Goal: Use online tool/utility

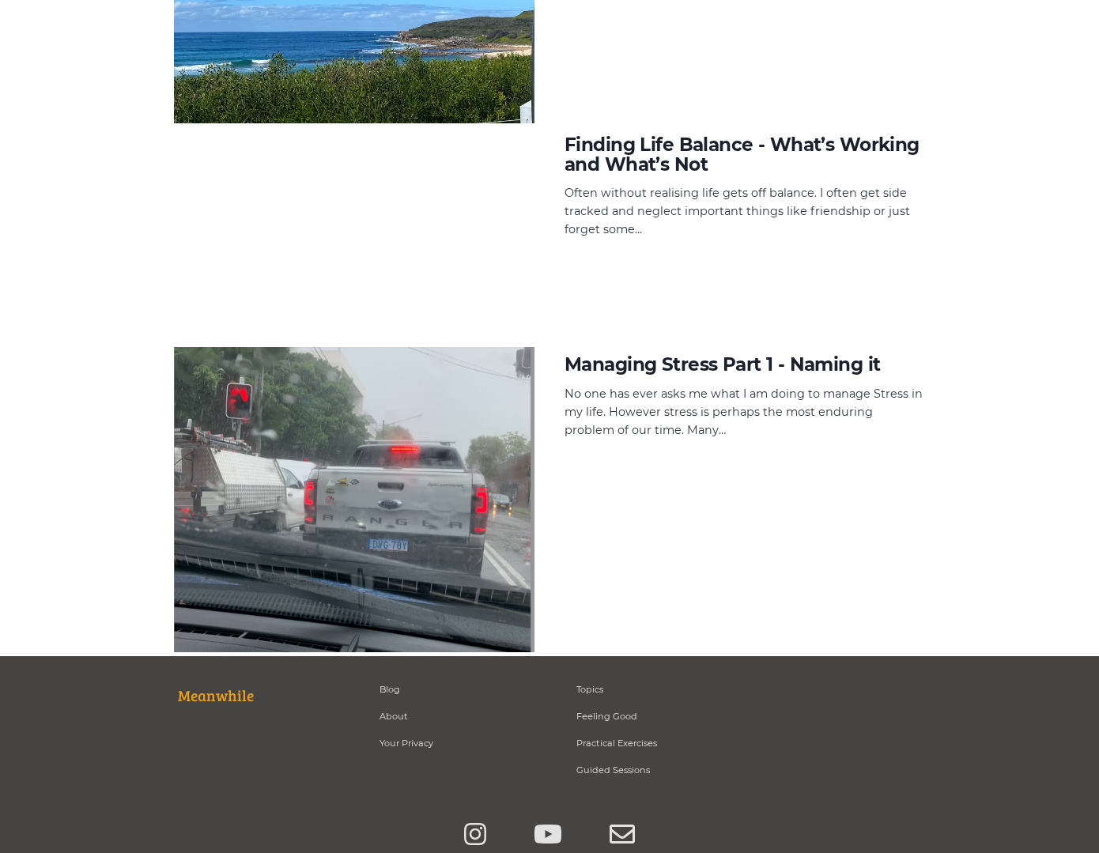
scroll to position [3034, 0]
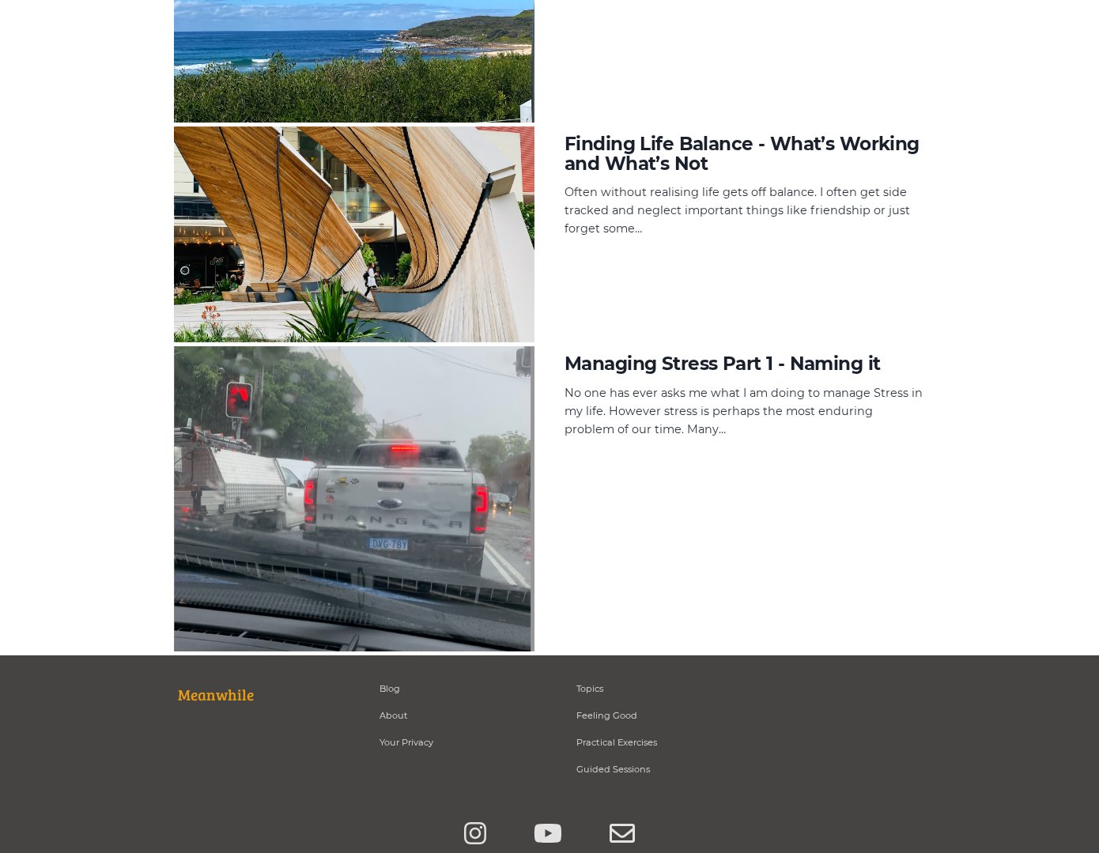
click at [656, 141] on h4 "Finding Life Balance - What’s Working and What’s Not" at bounding box center [744, 154] width 360 height 40
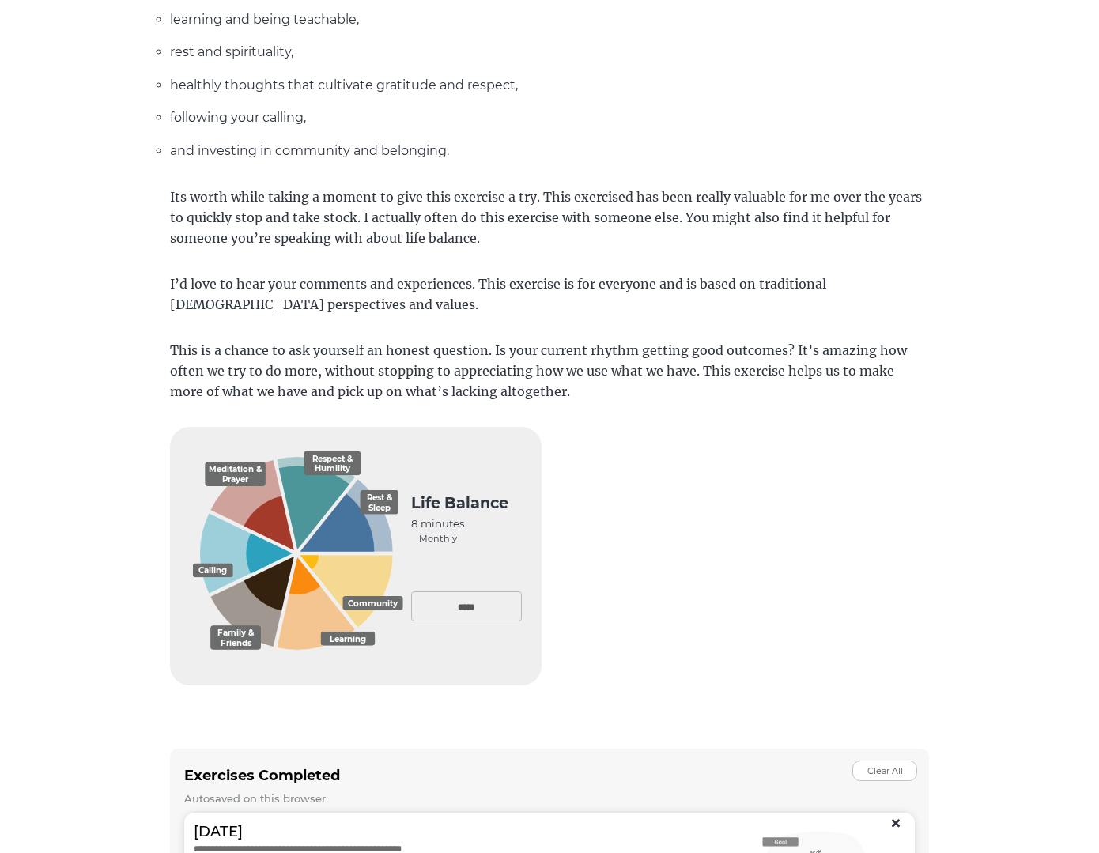
scroll to position [765, 0]
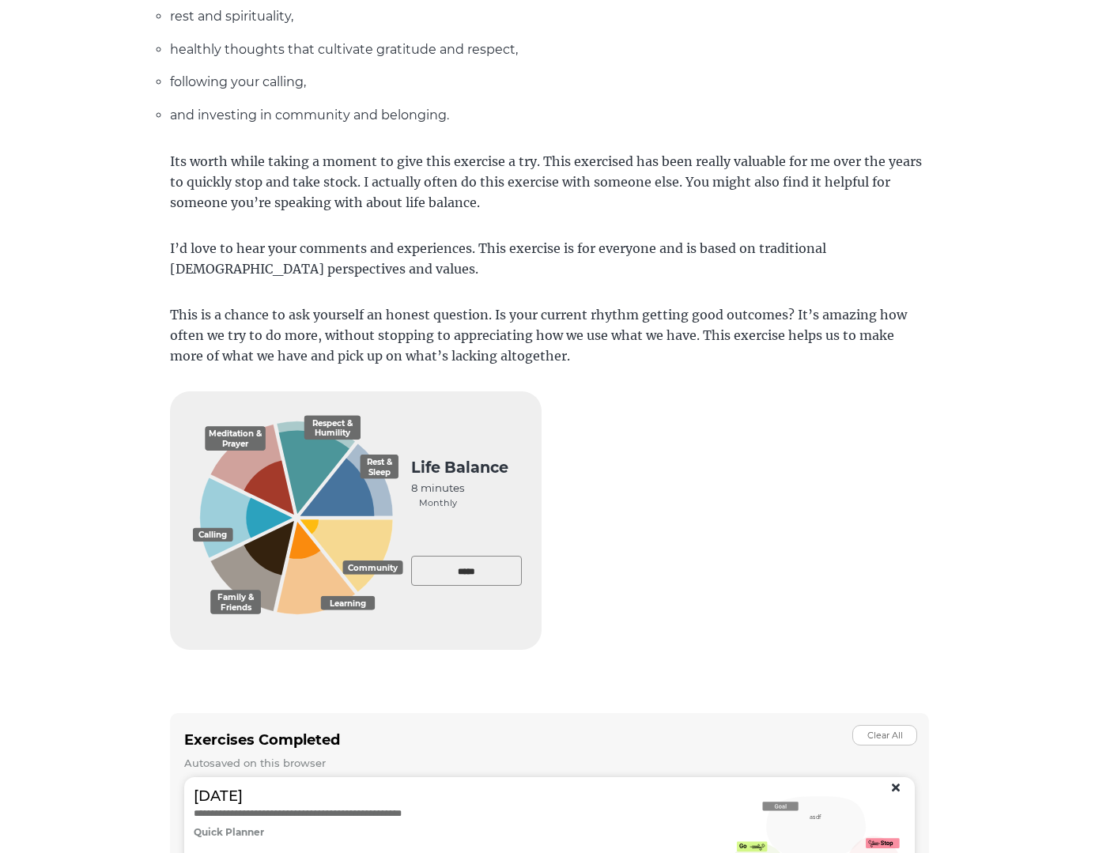
click at [479, 569] on input "*****" at bounding box center [466, 571] width 111 height 30
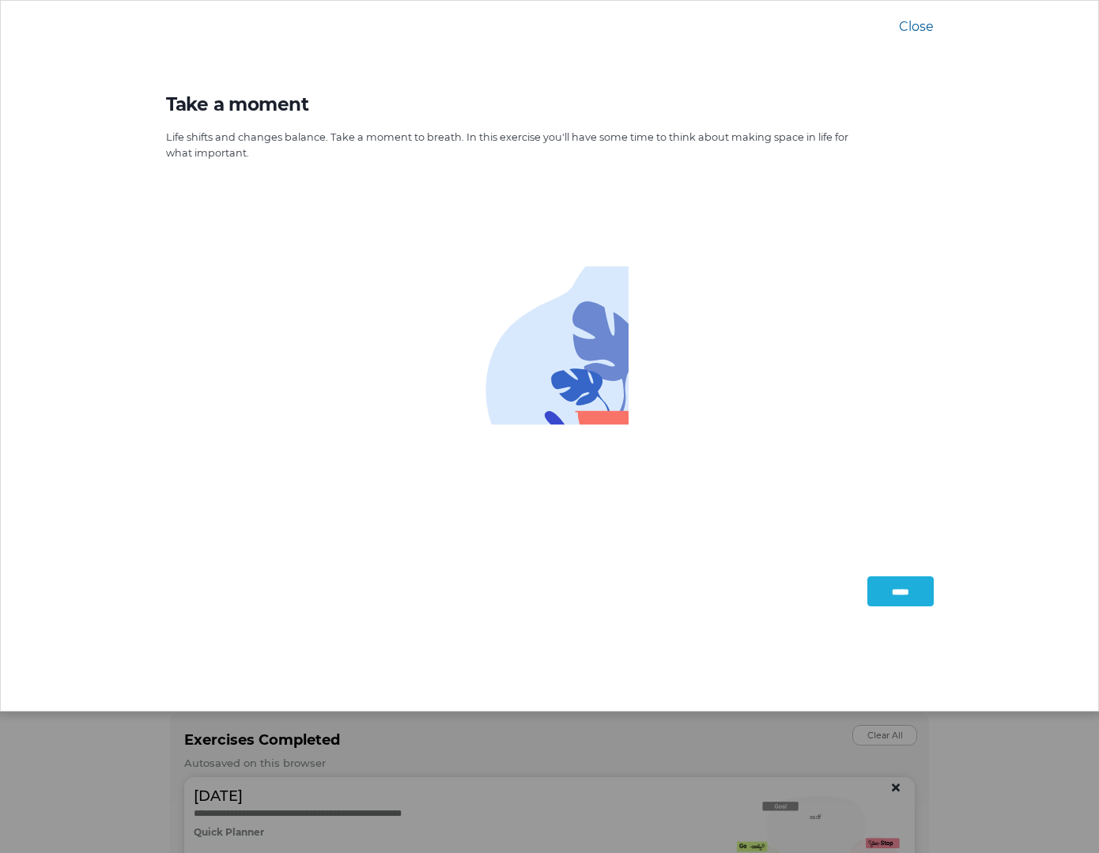
click at [901, 598] on input "*****" at bounding box center [900, 591] width 66 height 30
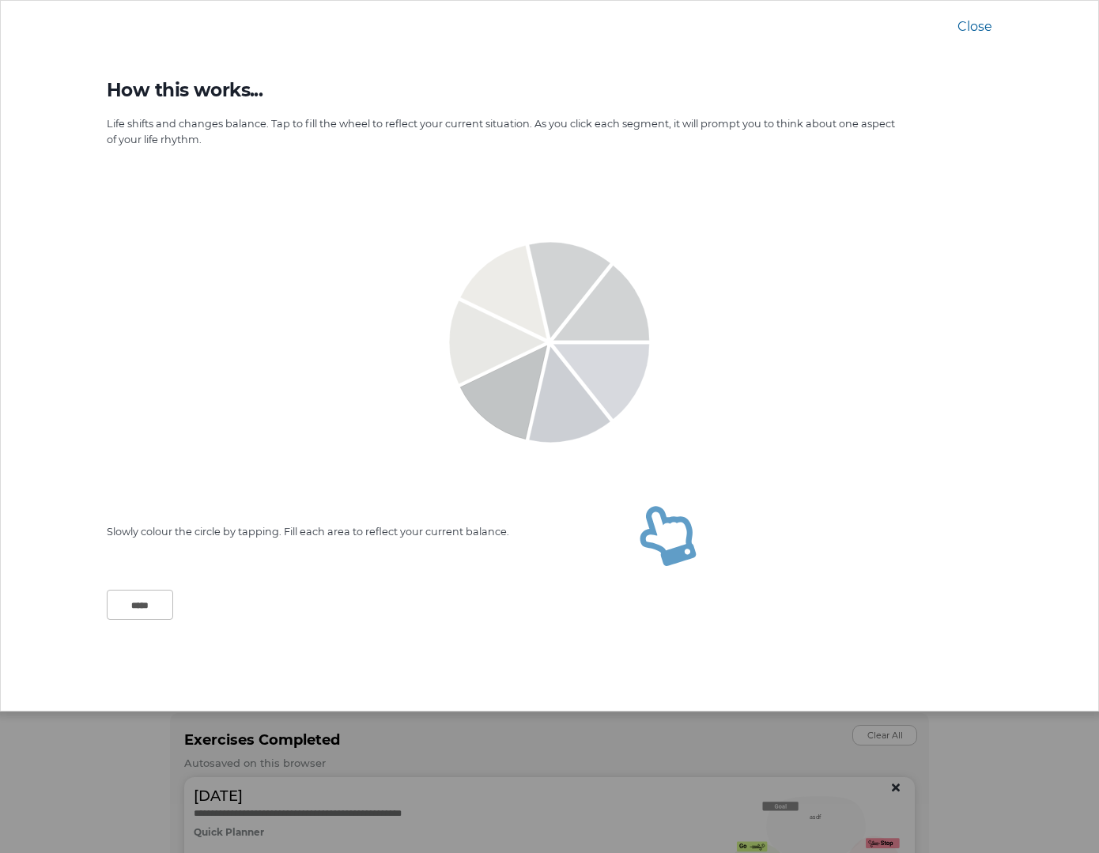
scroll to position [766, 0]
click at [487, 348] on icon at bounding box center [485, 354] width 119 height 109
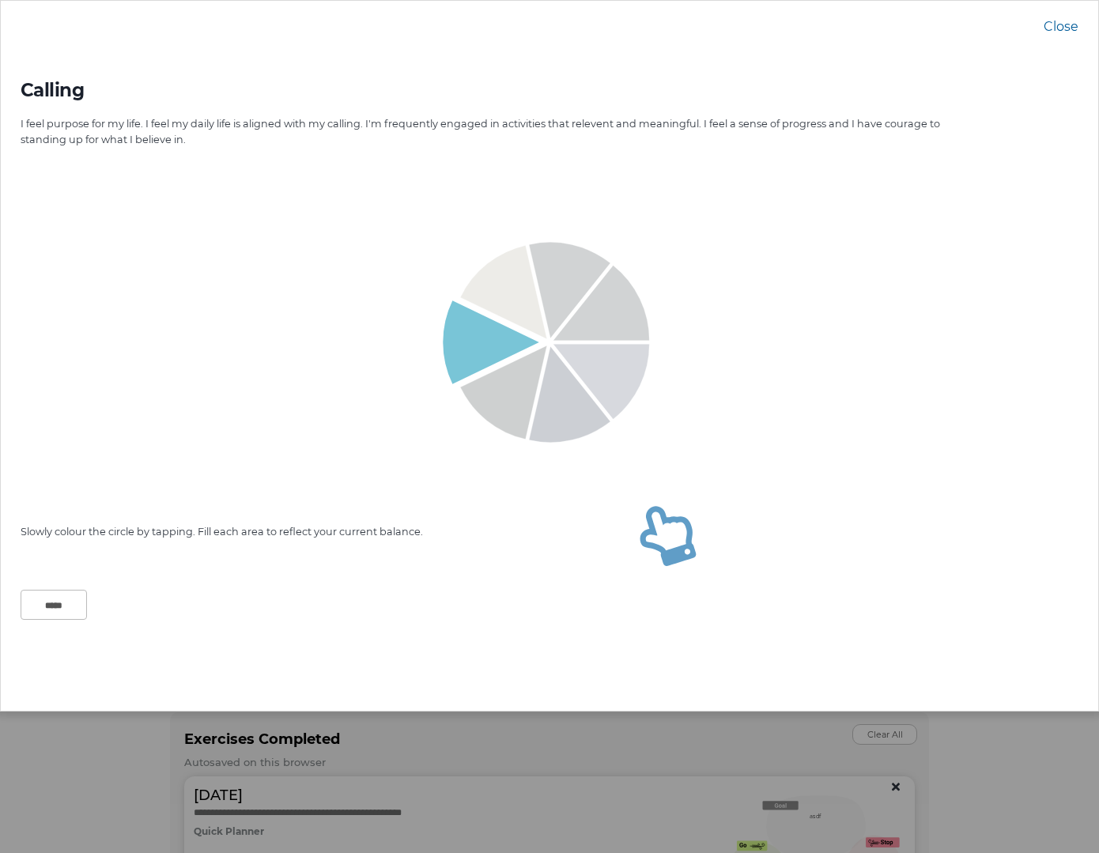
click at [487, 348] on icon at bounding box center [479, 354] width 119 height 109
click at [508, 281] on icon at bounding box center [499, 300] width 95 height 111
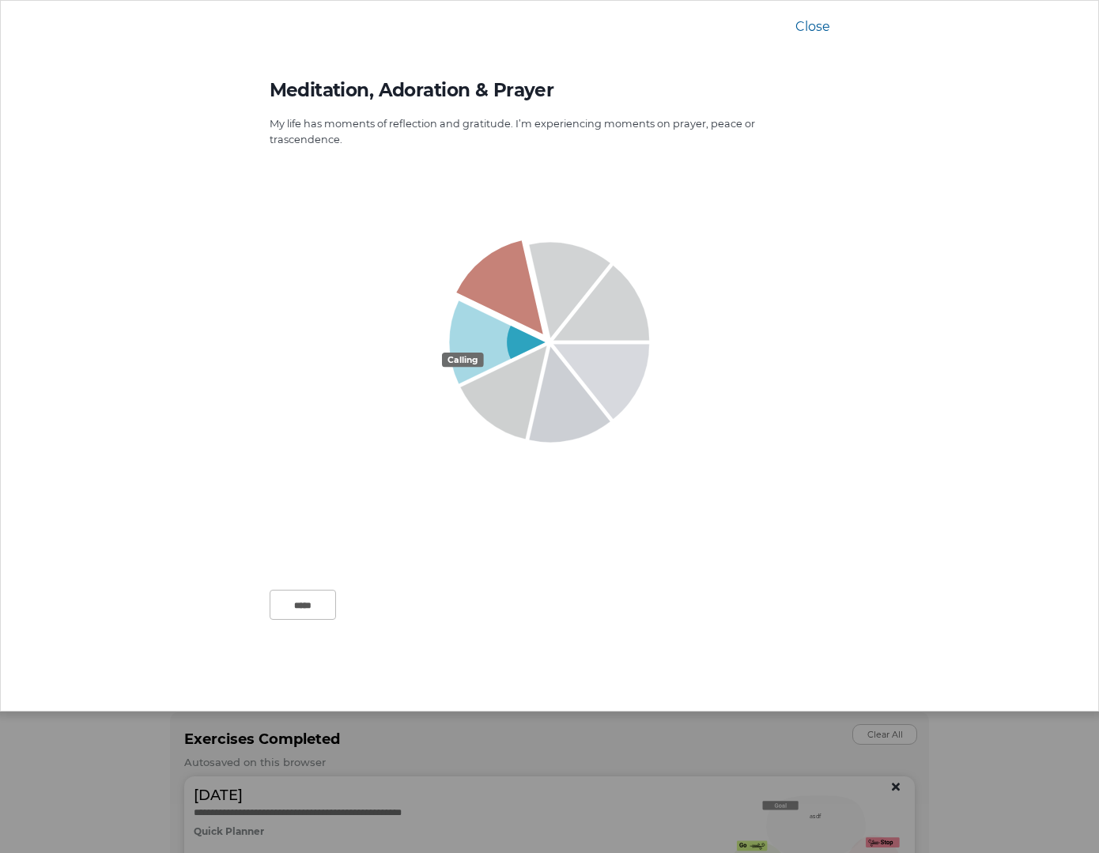
click at [507, 287] on icon at bounding box center [495, 295] width 95 height 111
click at [589, 289] on icon at bounding box center [551, 278] width 119 height 122
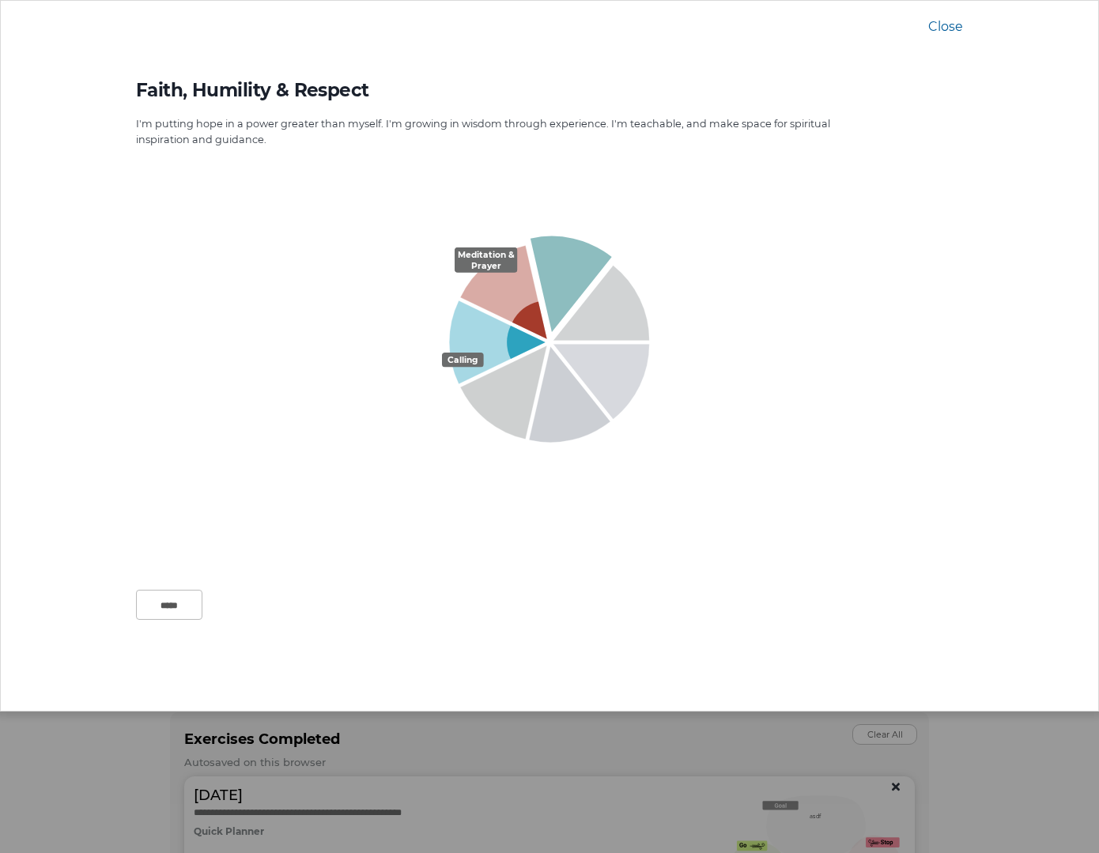
click at [576, 274] on icon at bounding box center [552, 271] width 119 height 122
click at [603, 303] on icon at bounding box center [601, 303] width 96 height 75
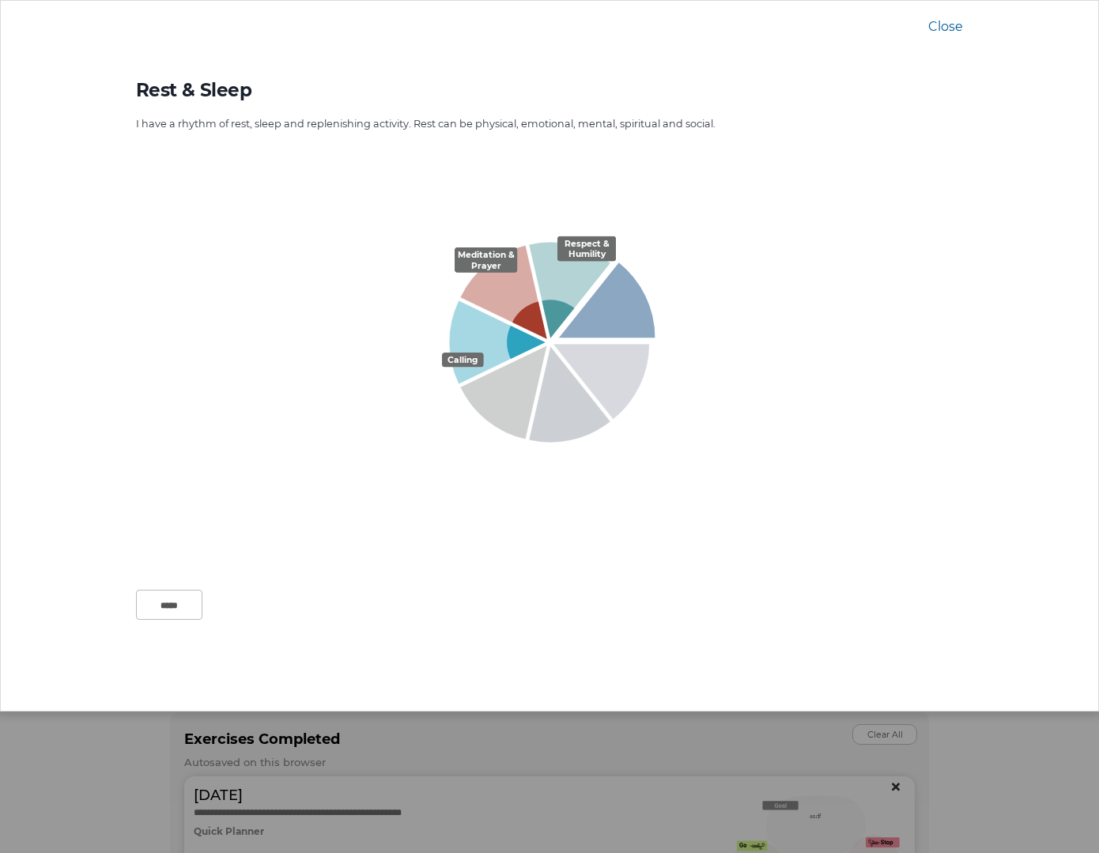
click at [640, 310] on icon at bounding box center [607, 299] width 96 height 75
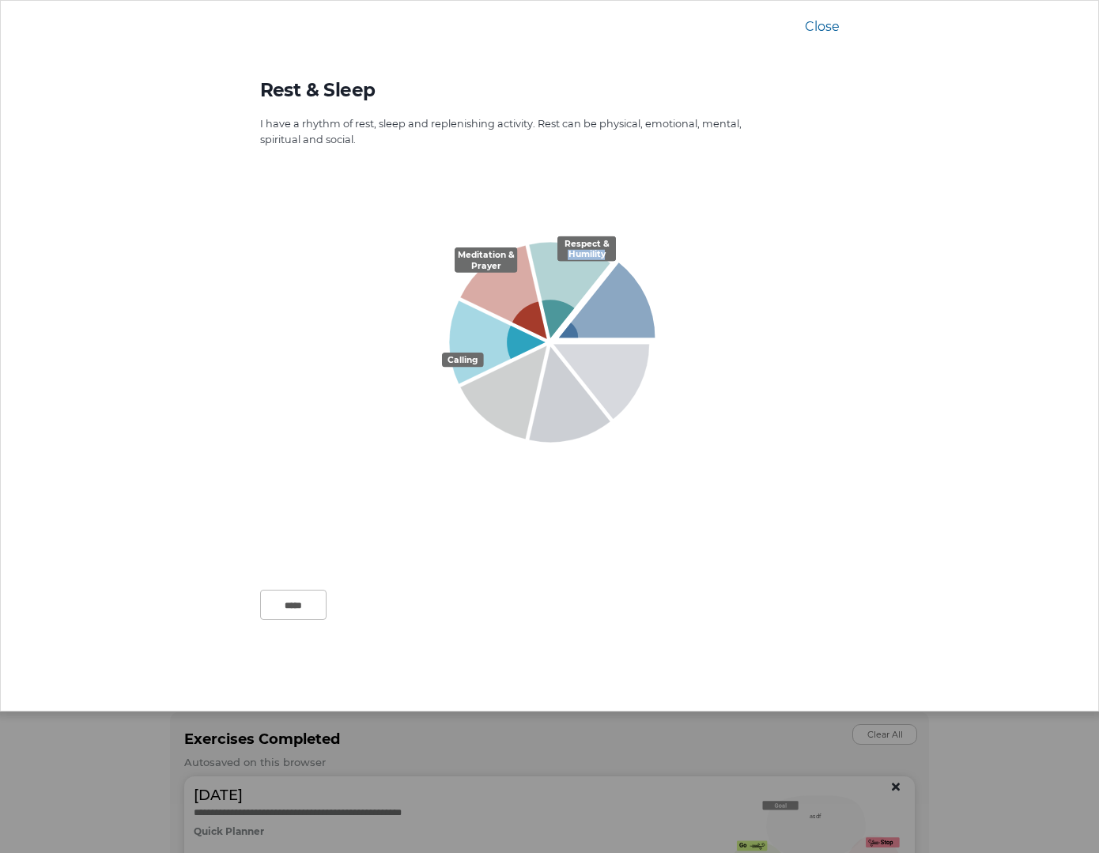
click at [640, 310] on icon at bounding box center [607, 299] width 96 height 75
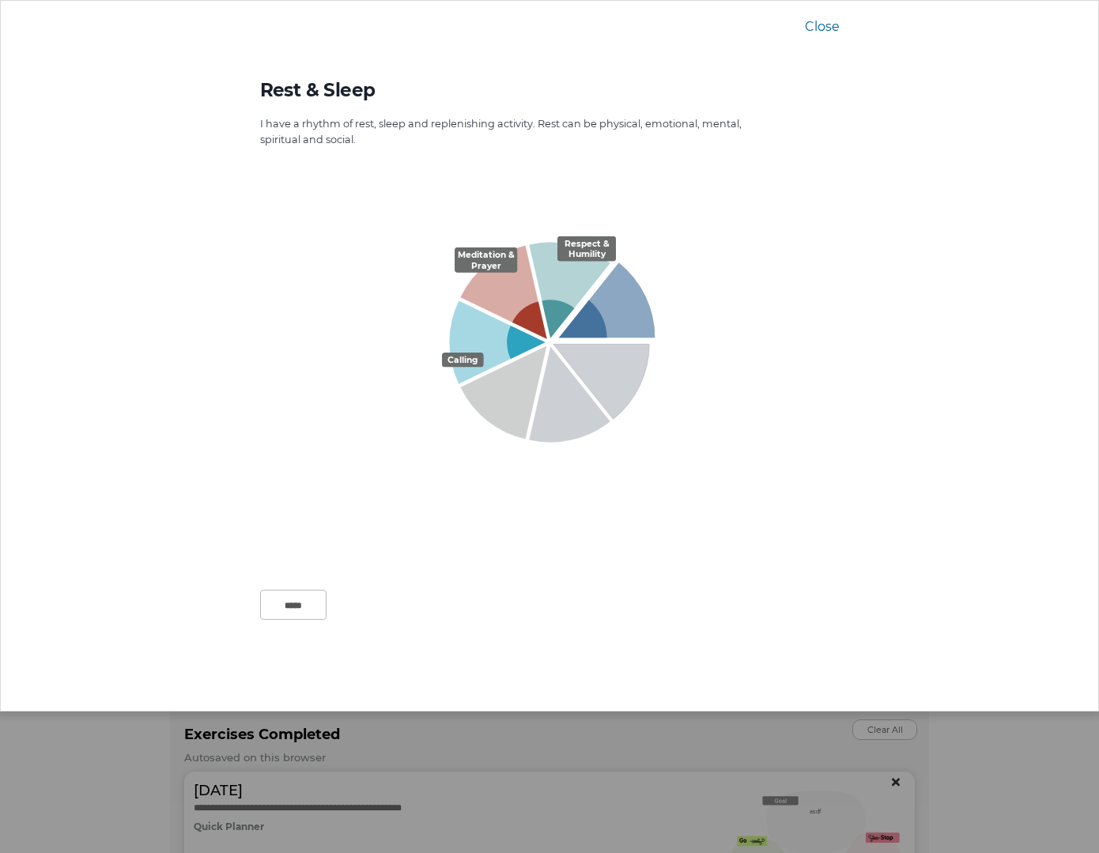
click at [611, 382] on icon at bounding box center [612, 358] width 119 height 122
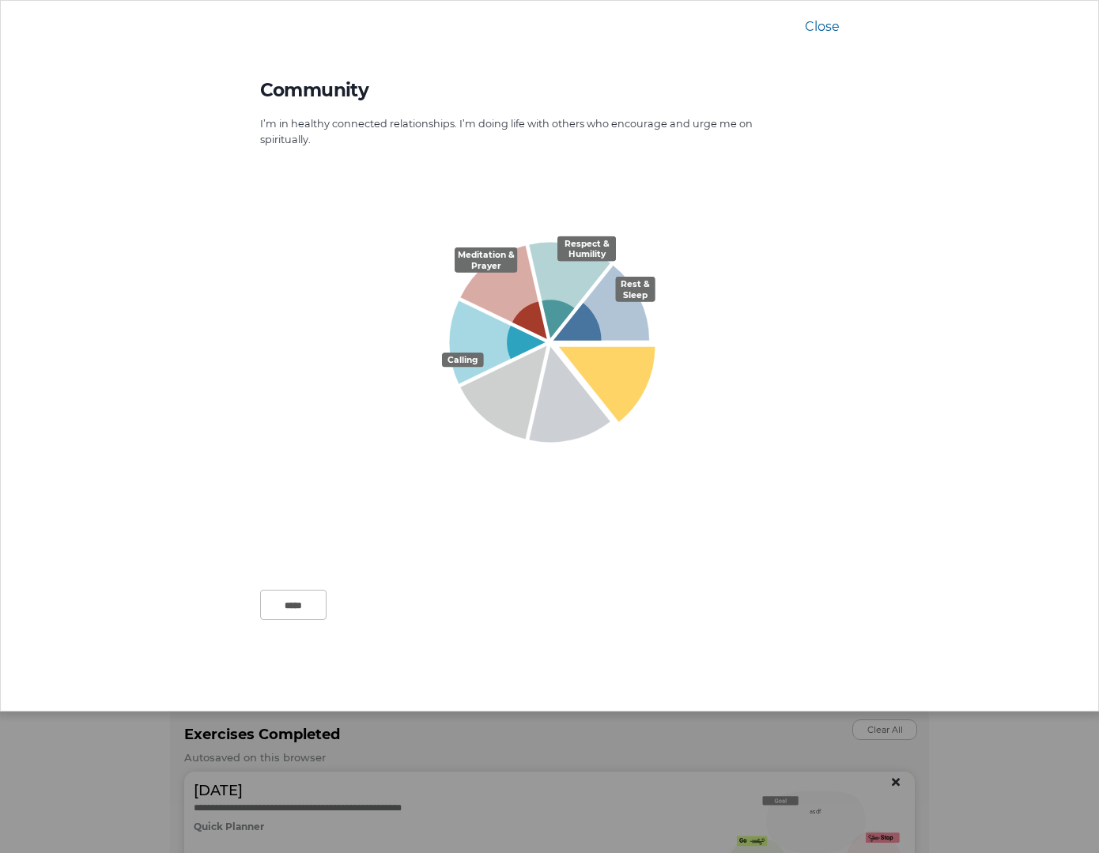
scroll to position [768, 0]
click at [611, 382] on icon at bounding box center [618, 361] width 119 height 122
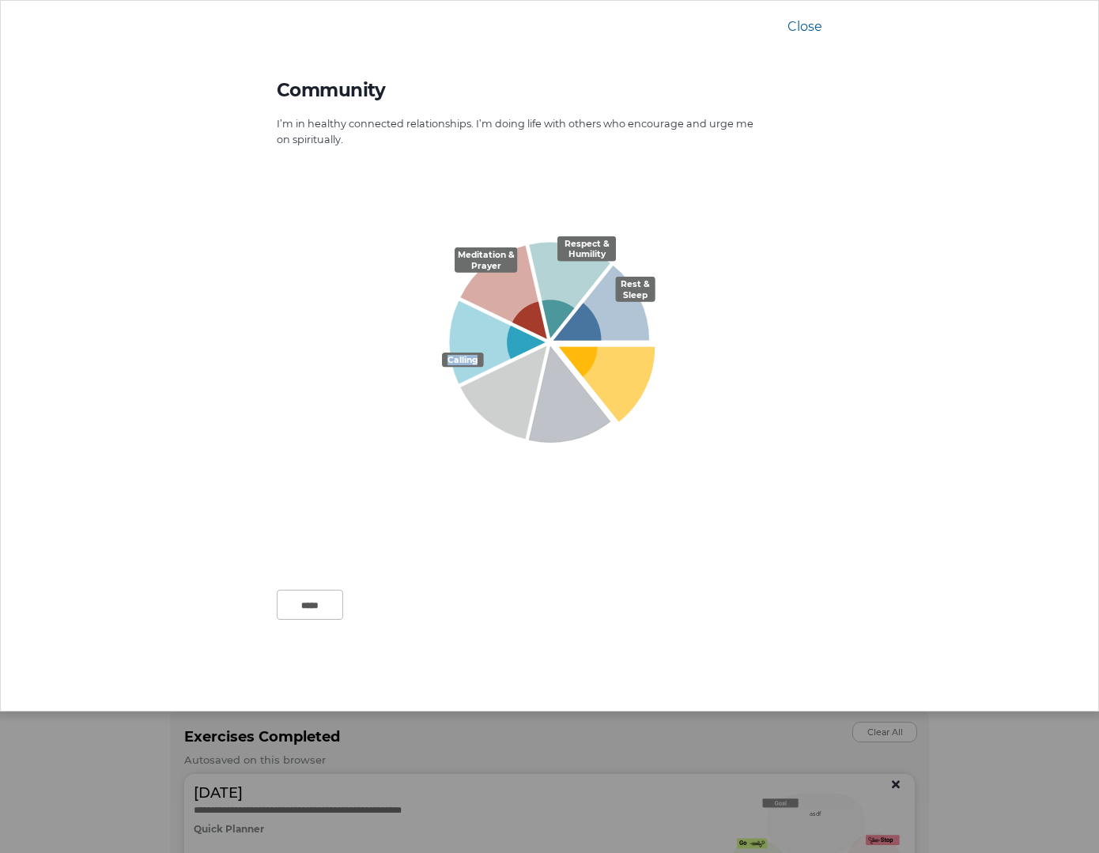
click at [580, 406] on icon at bounding box center [576, 401] width 95 height 111
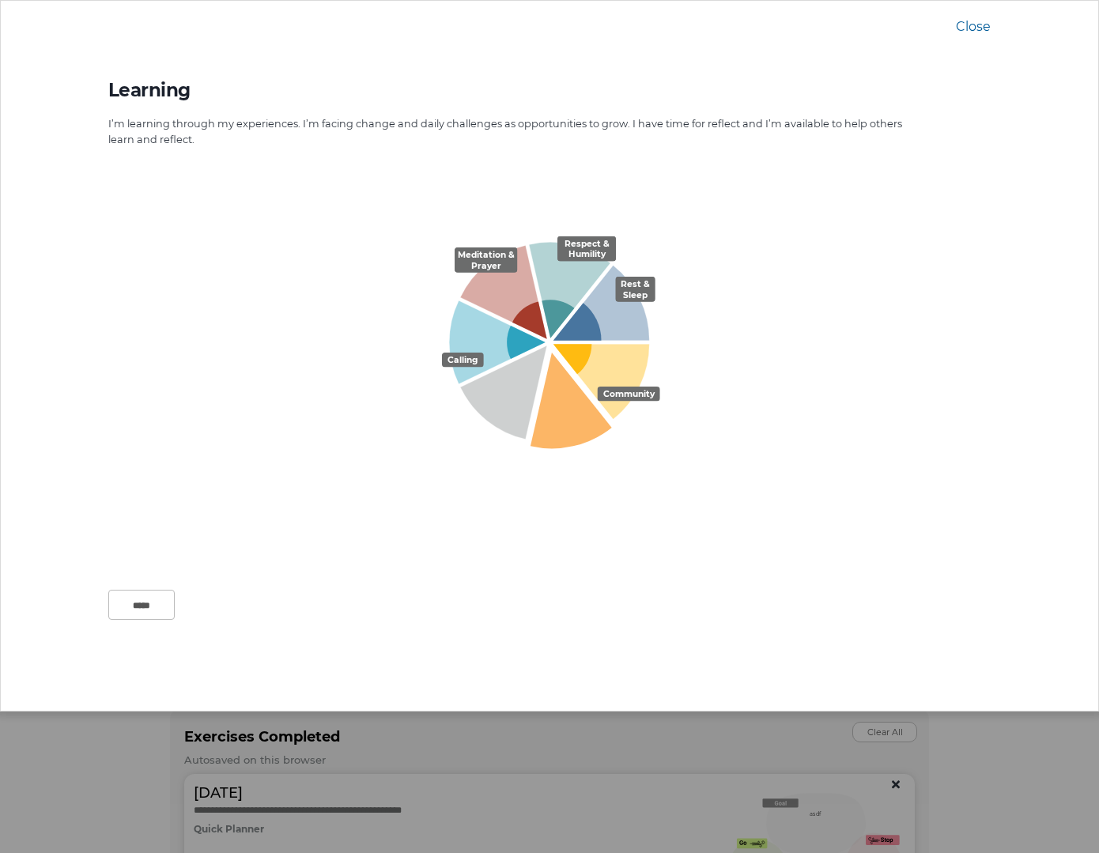
click at [569, 413] on icon at bounding box center [577, 408] width 95 height 111
click at [500, 405] on icon at bounding box center [519, 399] width 119 height 109
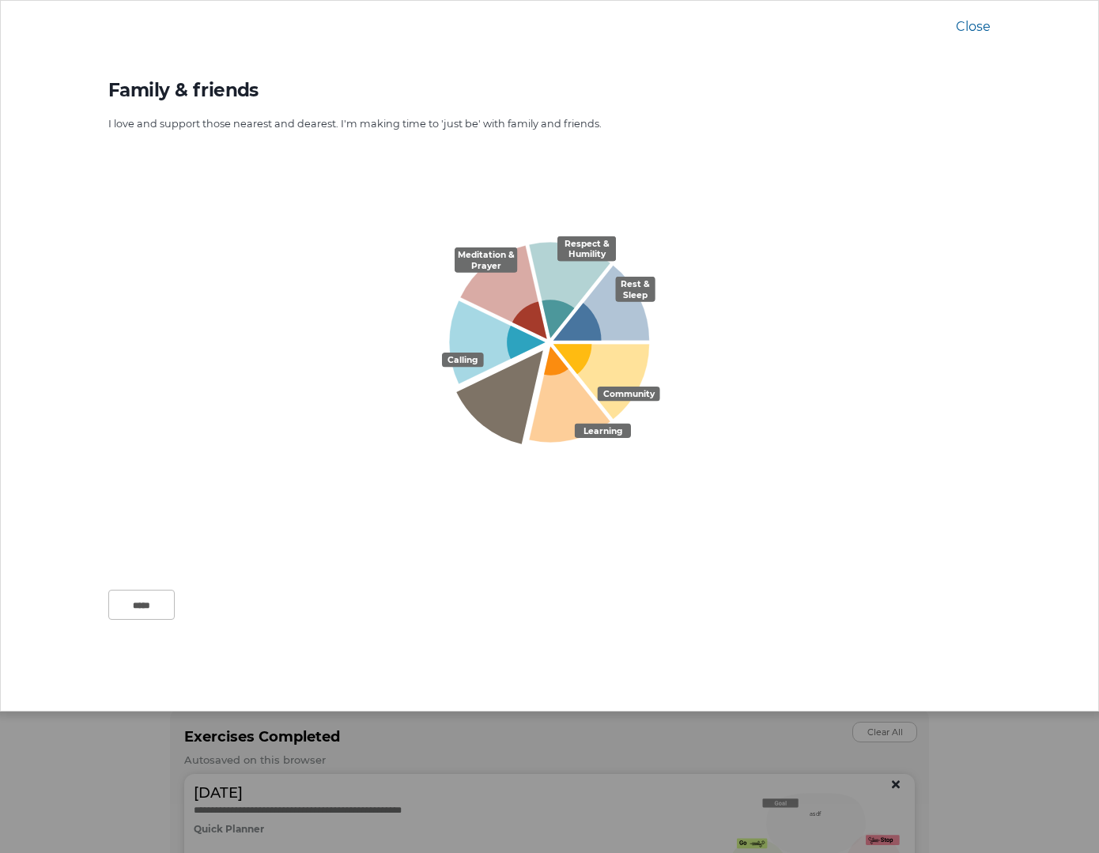
click at [500, 405] on icon at bounding box center [515, 404] width 119 height 109
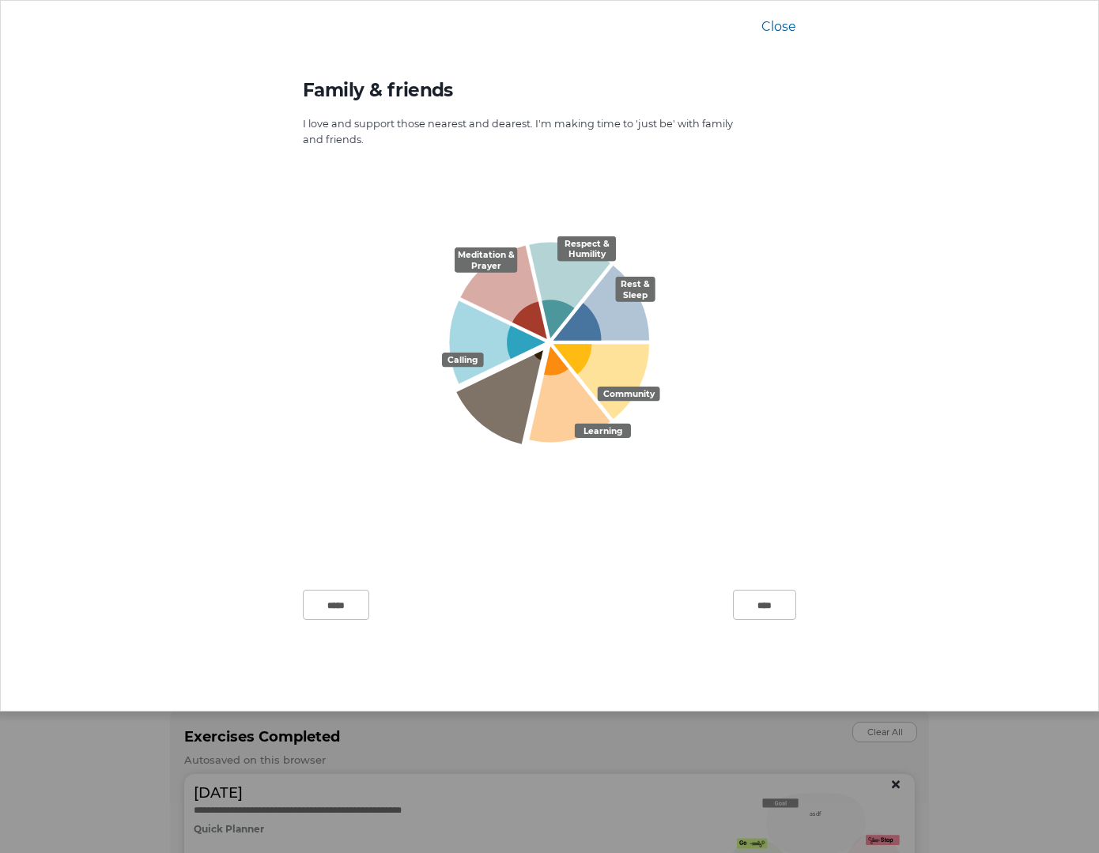
click at [500, 405] on icon at bounding box center [515, 404] width 119 height 109
click at [767, 606] on input "****" at bounding box center [764, 605] width 63 height 30
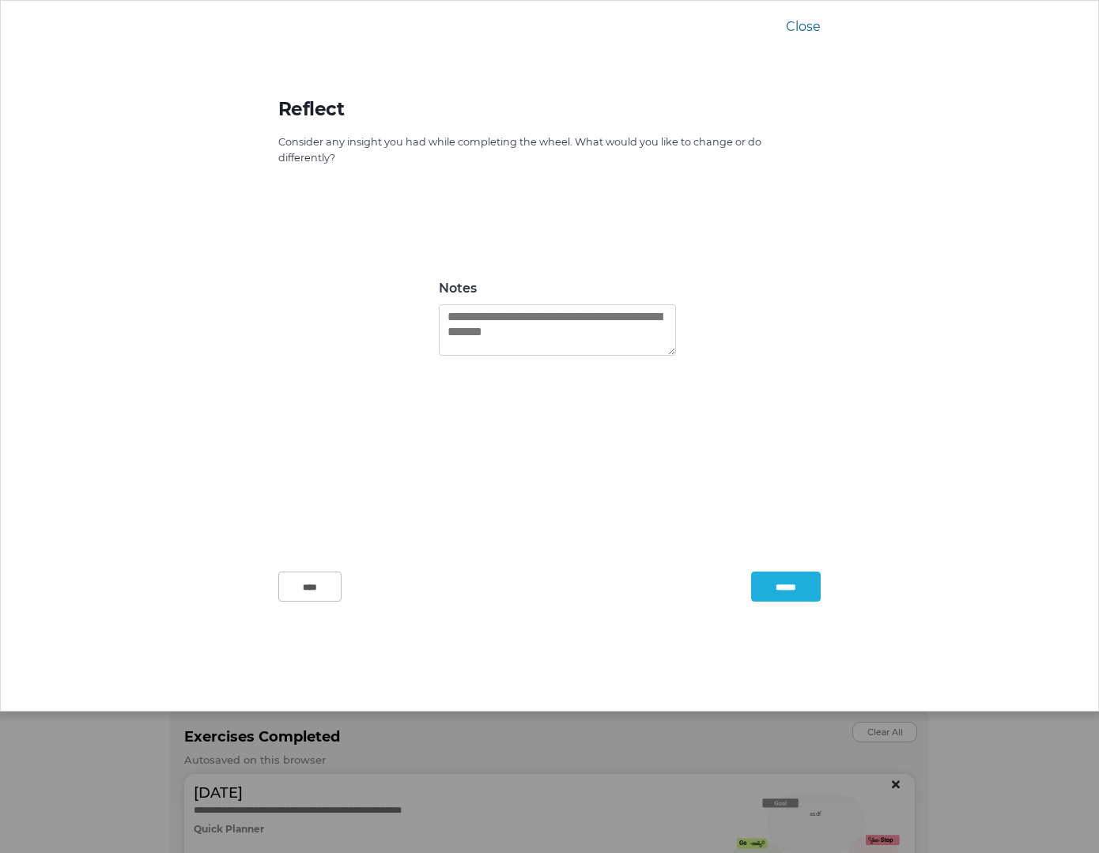
click at [772, 591] on input "******" at bounding box center [786, 587] width 70 height 30
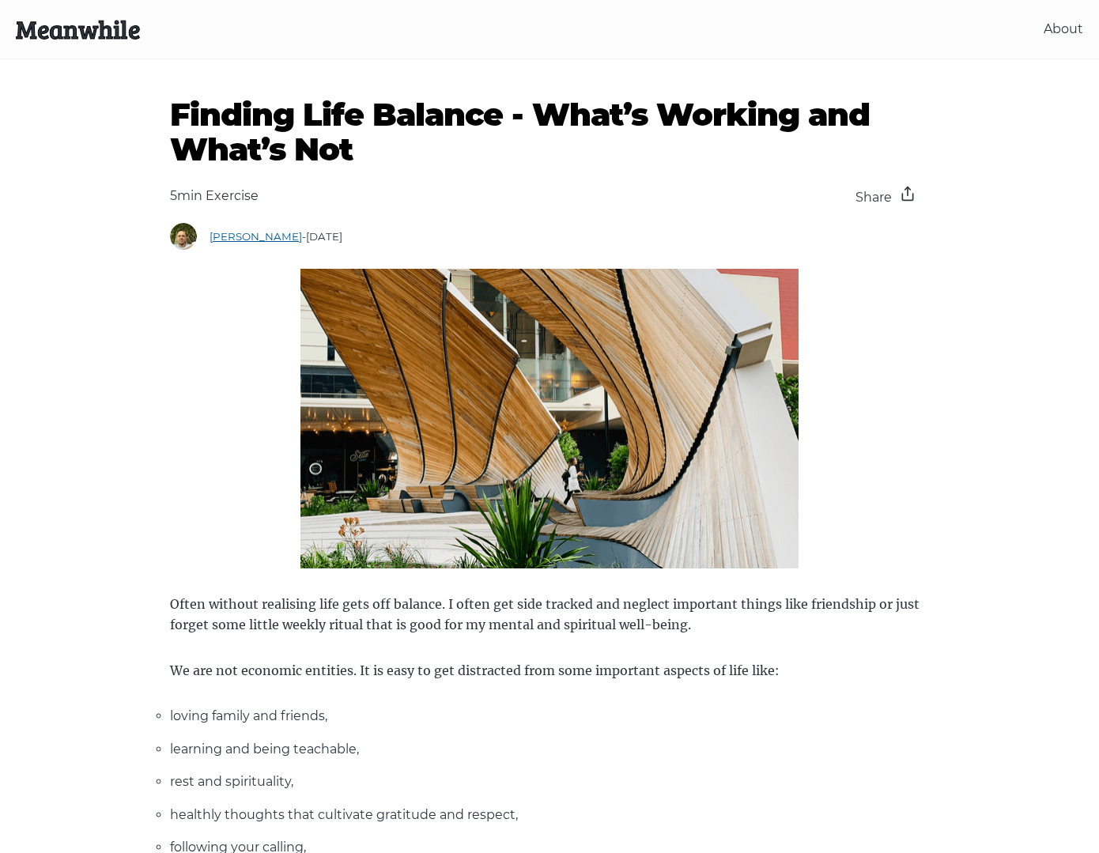
scroll to position [0, 0]
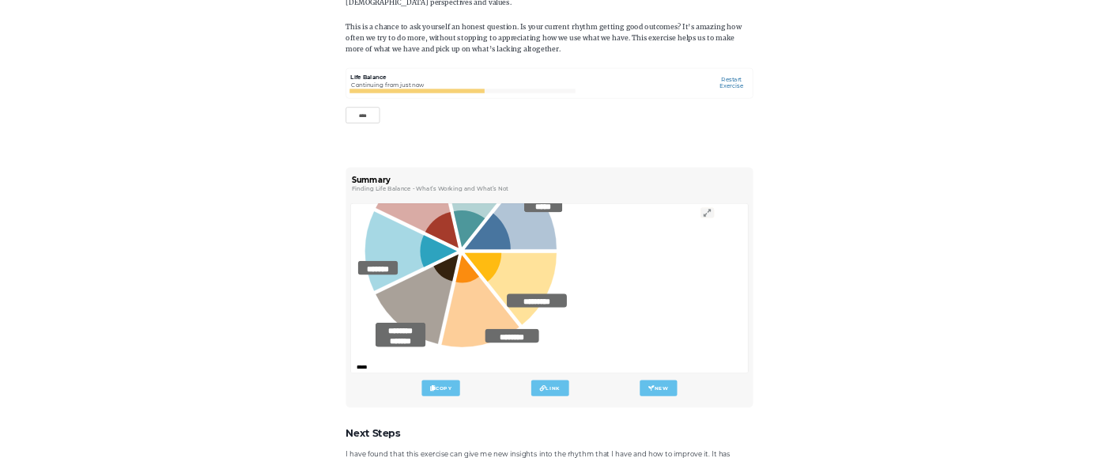
scroll to position [145, 0]
